Goal: Navigation & Orientation: Find specific page/section

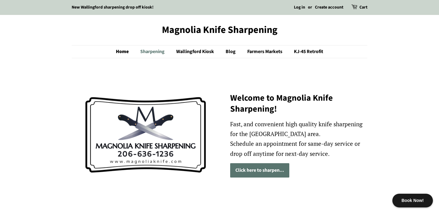
click at [148, 54] on link "Sharpening" at bounding box center [153, 51] width 35 height 13
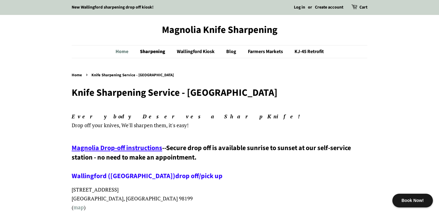
click at [118, 48] on link "Home" at bounding box center [125, 51] width 19 height 13
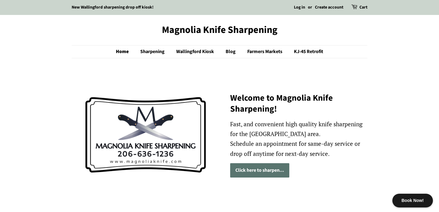
click at [120, 99] on img at bounding box center [146, 135] width 148 height 118
click at [302, 49] on link "KJ-45 Retrofit" at bounding box center [307, 51] width 34 height 13
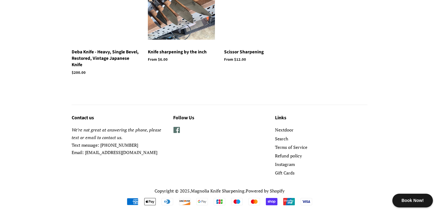
scroll to position [944, 0]
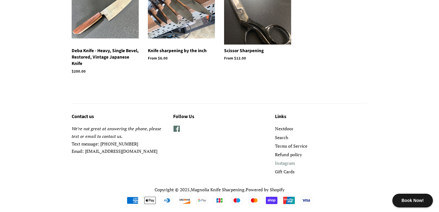
click at [287, 166] on link "Instagram" at bounding box center [285, 163] width 20 height 6
